Goal: Complete application form: Complete application form

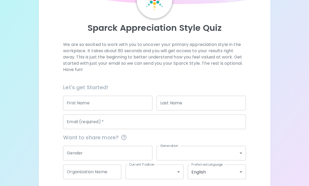
scroll to position [41, 0]
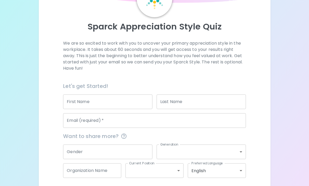
click at [77, 98] on input "First Name" at bounding box center [107, 102] width 89 height 15
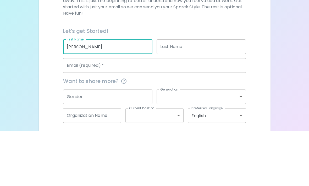
type input "[PERSON_NAME]"
click at [214, 95] on input "Last Name" at bounding box center [200, 102] width 89 height 15
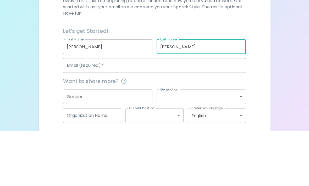
type input "[PERSON_NAME]"
click at [221, 114] on input "Email (required)   *" at bounding box center [154, 121] width 183 height 15
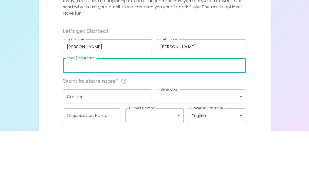
type input "[EMAIL_ADDRESS][DOMAIN_NAME]"
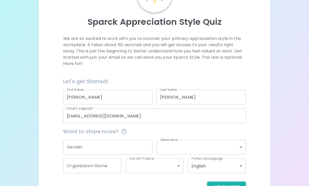
click at [84, 147] on input "Gender" at bounding box center [107, 147] width 89 height 15
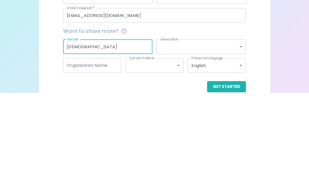
type input "[DEMOGRAPHIC_DATA]"
click at [229, 50] on body "Sparck Appreciation Style Quiz We are so excited to work with you to uncover yo…" at bounding box center [154, 71] width 309 height 249
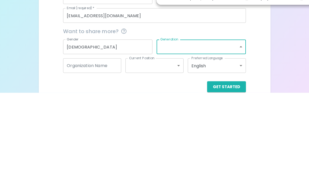
scroll to position [46, 0]
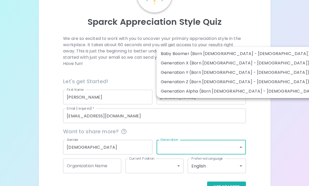
click at [215, 82] on li "Generation Z (Born [DEMOGRAPHIC_DATA] - [DEMOGRAPHIC_DATA])" at bounding box center [239, 81] width 166 height 9
type input "generation_z"
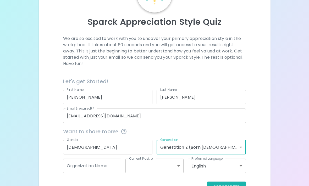
click at [177, 164] on body "Sparck Appreciation Style Quiz We are so excited to work with you to uncover yo…" at bounding box center [154, 78] width 309 height 249
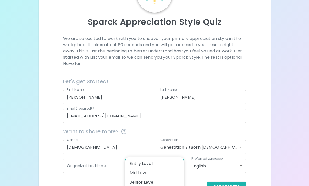
click at [174, 162] on li "Entry Level" at bounding box center [154, 163] width 58 height 9
type input "entry_level"
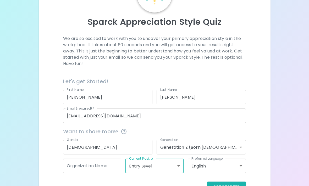
click at [238, 186] on button "Get Started" at bounding box center [226, 187] width 39 height 11
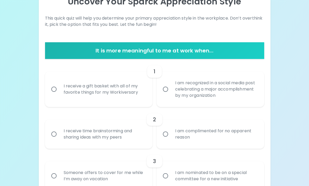
scroll to position [66, 0]
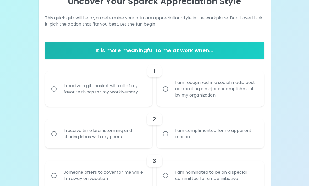
click at [140, 93] on div "I receive a gift basket with all of my favorite things for my Workiversary" at bounding box center [104, 89] width 90 height 25
click at [59, 93] on input "I receive a gift basket with all of my favorite things for my Workiversary" at bounding box center [53, 89] width 11 height 11
radio input "true"
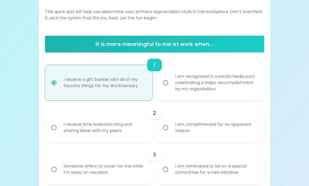
scroll to position [108, 0]
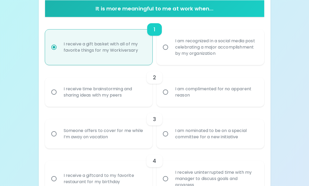
click at [215, 94] on div "I am complimented for no apparent reason" at bounding box center [216, 92] width 90 height 25
click at [171, 94] on input "I am complimented for no apparent reason" at bounding box center [165, 92] width 11 height 11
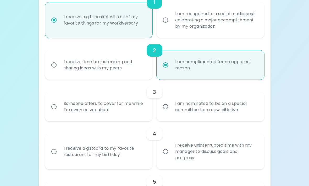
scroll to position [150, 0]
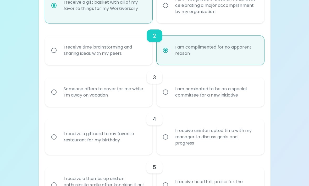
click at [82, 85] on div "Someone offers to cover for me while I’m away on vacation" at bounding box center [104, 92] width 90 height 25
click at [59, 87] on input "Someone offers to cover for me while I’m away on vacation" at bounding box center [53, 92] width 11 height 11
radio input "true"
radio input "false"
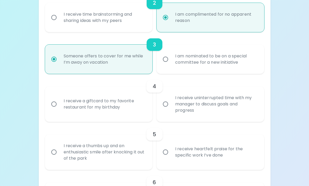
scroll to position [192, 0]
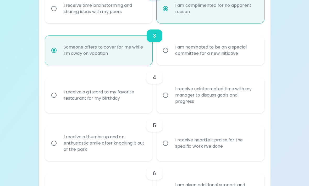
click at [140, 99] on div "I receive a giftcard to my favorite restaurant for my birthday" at bounding box center [104, 95] width 90 height 25
click at [59, 99] on input "I receive a giftcard to my favorite restaurant for my birthday" at bounding box center [53, 95] width 11 height 11
radio input "false"
radio input "true"
radio input "false"
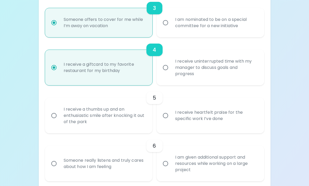
scroll to position [234, 0]
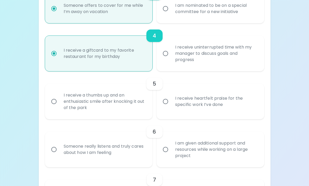
click at [196, 104] on div "I receive heartfelt praise for the specific work I’ve done" at bounding box center [216, 101] width 90 height 25
click at [171, 104] on input "I receive heartfelt praise for the specific work I’ve done" at bounding box center [165, 102] width 11 height 11
radio input "false"
radio input "true"
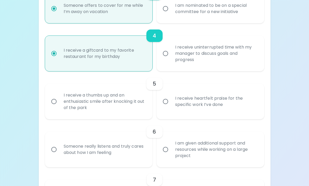
radio input "false"
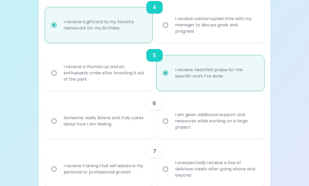
scroll to position [275, 0]
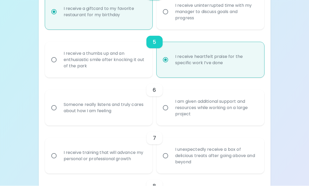
click at [142, 116] on div "Someone really listens and truly cares about how I am feeling" at bounding box center [104, 108] width 90 height 25
click at [59, 114] on input "Someone really listens and truly cares about how I am feeling" at bounding box center [53, 108] width 11 height 11
radio input "false"
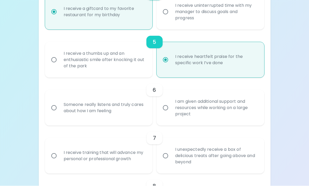
radio input "true"
radio input "false"
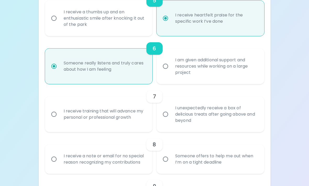
scroll to position [317, 0]
click at [140, 123] on div "I receive training that will advance my personal or professional growth" at bounding box center [104, 114] width 90 height 25
click at [59, 120] on input "I receive training that will advance my personal or professional growth" at bounding box center [53, 114] width 11 height 11
radio input "false"
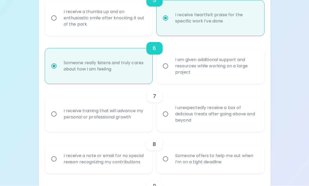
radio input "false"
radio input "true"
radio input "false"
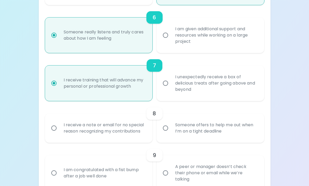
scroll to position [359, 0]
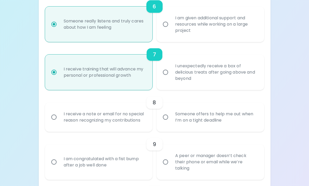
click at [188, 119] on div "Someone offers to help me out when I’m on a tight deadline" at bounding box center [216, 117] width 90 height 25
click at [171, 119] on input "Someone offers to help me out when I’m on a tight deadline" at bounding box center [165, 117] width 11 height 11
radio input "false"
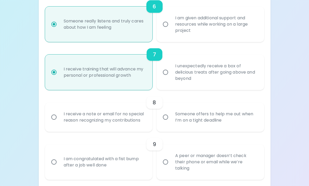
radio input "false"
radio input "true"
radio input "false"
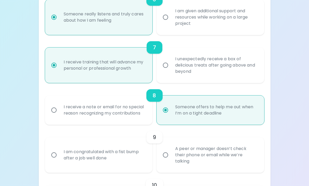
scroll to position [401, 0]
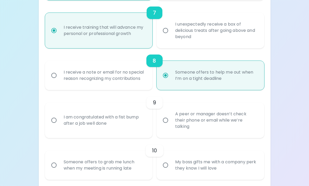
click at [182, 122] on div "A peer or manager doesn’t check their phone or email while we’re talking" at bounding box center [216, 120] width 90 height 31
click at [171, 122] on input "A peer or manager doesn’t check their phone or email while we’re talking" at bounding box center [165, 120] width 11 height 11
radio input "false"
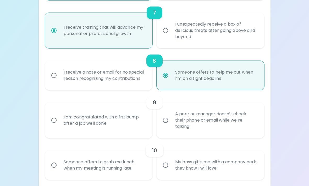
radio input "false"
radio input "true"
radio input "false"
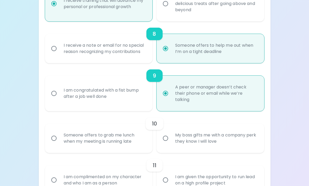
scroll to position [443, 0]
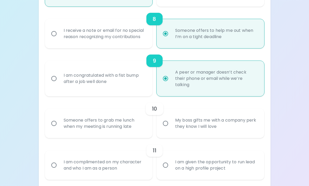
click at [139, 120] on div "Someone offers to grab me lunch when my meeting is running late" at bounding box center [104, 123] width 90 height 25
click at [59, 120] on input "Someone offers to grab me lunch when my meeting is running late" at bounding box center [53, 123] width 11 height 11
radio input "false"
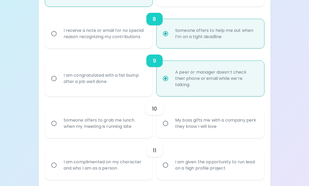
radio input "false"
radio input "true"
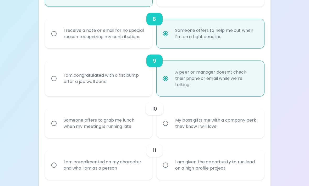
radio input "false"
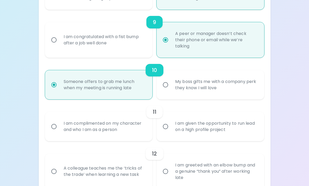
scroll to position [485, 0]
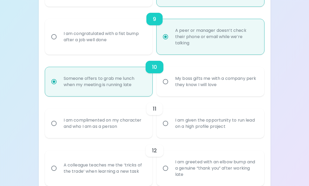
click at [133, 120] on div "I am complimented on my character and who I am as a person" at bounding box center [104, 123] width 90 height 25
click at [59, 120] on input "I am complimented on my character and who I am as a person" at bounding box center [53, 123] width 11 height 11
radio input "false"
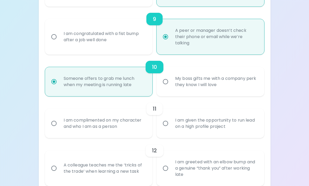
radio input "false"
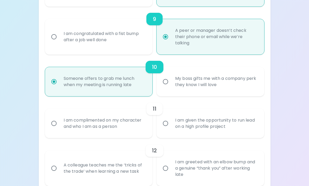
radio input "true"
radio input "false"
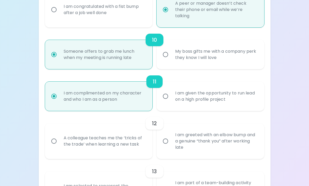
scroll to position [526, 0]
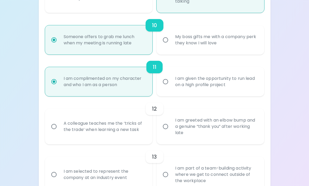
click at [176, 127] on div "I am greeted with an elbow bump and a genuine “thank you” after working late" at bounding box center [216, 126] width 90 height 31
click at [171, 127] on input "I am greeted with an elbow bump and a genuine “thank you” after working late" at bounding box center [165, 127] width 11 height 11
radio input "false"
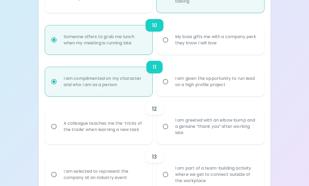
radio input "false"
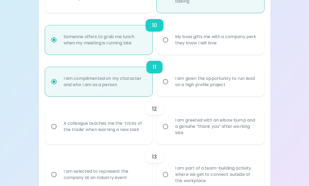
radio input "false"
radio input "true"
radio input "false"
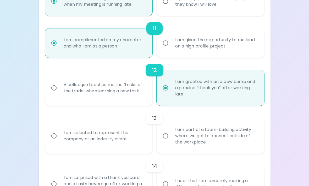
scroll to position [568, 0]
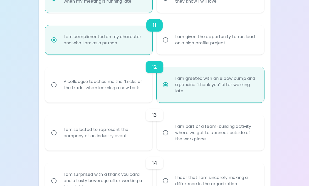
click at [240, 130] on div "I am part of a team-building activity where we get to connect outside of the wo…" at bounding box center [216, 133] width 90 height 31
click at [171, 130] on input "I am part of a team-building activity where we get to connect outside of the wo…" at bounding box center [165, 133] width 11 height 11
radio input "false"
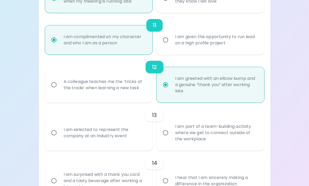
radio input "false"
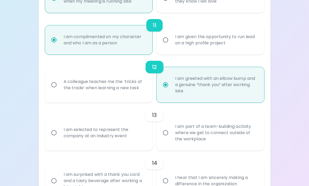
radio input "false"
radio input "true"
radio input "false"
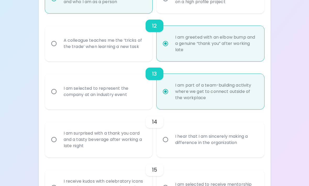
scroll to position [610, 0]
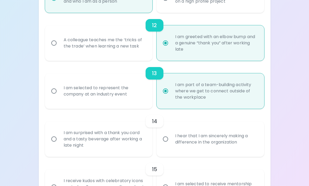
click at [133, 87] on div "I am selected to represent the company at an industry event" at bounding box center [104, 91] width 90 height 25
click at [59, 87] on input "I am selected to represent the company at an industry event" at bounding box center [53, 91] width 11 height 11
radio input "false"
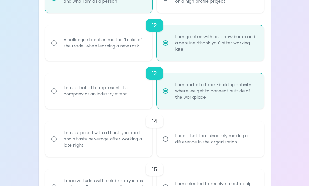
radio input "false"
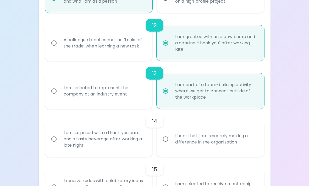
radio input "false"
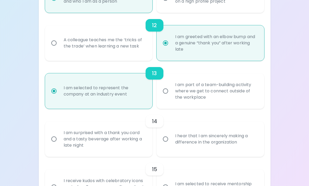
scroll to position [610, 0]
click at [202, 132] on div "I hear that I am sincerely making a difference in the organization" at bounding box center [216, 139] width 90 height 25
click at [171, 134] on input "I hear that I am sincerely making a difference in the organization" at bounding box center [165, 139] width 11 height 11
radio input "false"
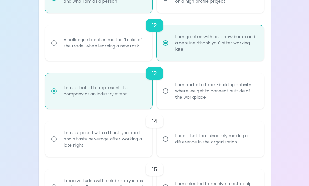
radio input "false"
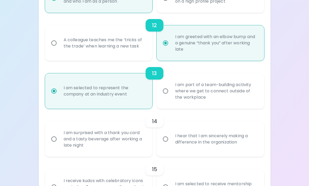
radio input "false"
radio input "true"
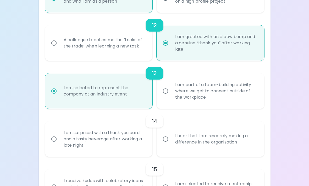
radio input "false"
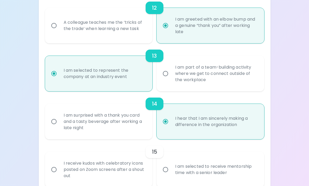
scroll to position [632, 0]
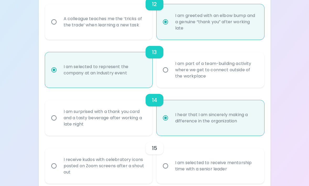
click at [176, 170] on div "I am selected to receive mentorship time with a senior leader" at bounding box center [216, 166] width 90 height 25
click at [171, 170] on input "I am selected to receive mentorship time with a senior leader" at bounding box center [165, 166] width 11 height 11
radio input "false"
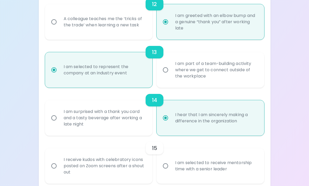
radio input "false"
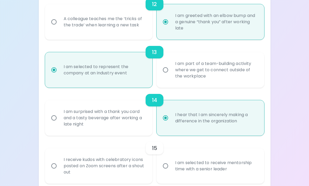
radio input "false"
radio input "true"
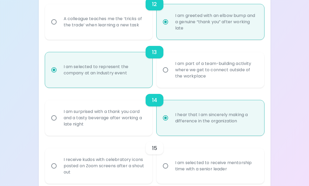
radio input "false"
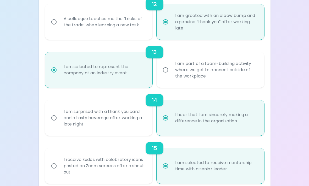
radio input "false"
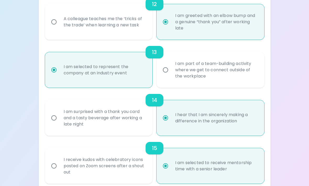
radio input "false"
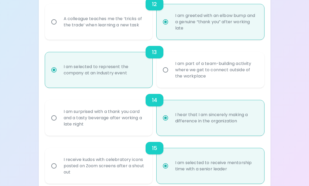
radio input "false"
radio input "true"
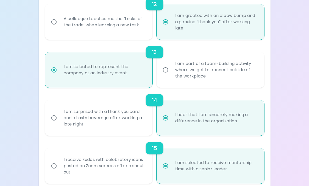
radio input "false"
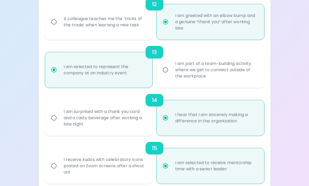
radio input "false"
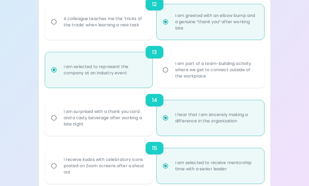
radio input "false"
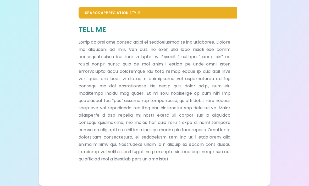
scroll to position [121, 0]
